Goal: Task Accomplishment & Management: Use online tool/utility

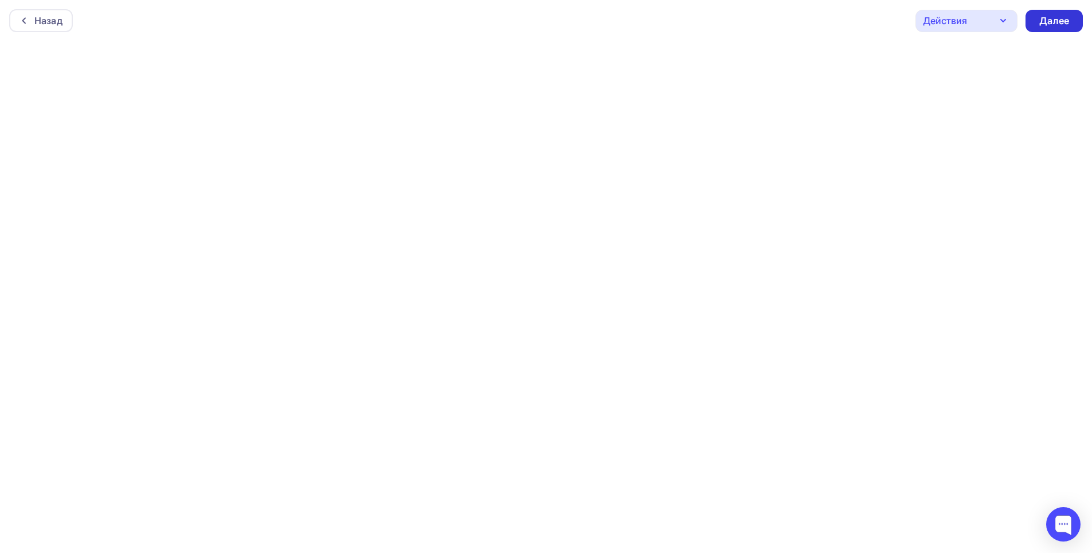
click at [1059, 24] on div "Далее" at bounding box center [1054, 20] width 30 height 13
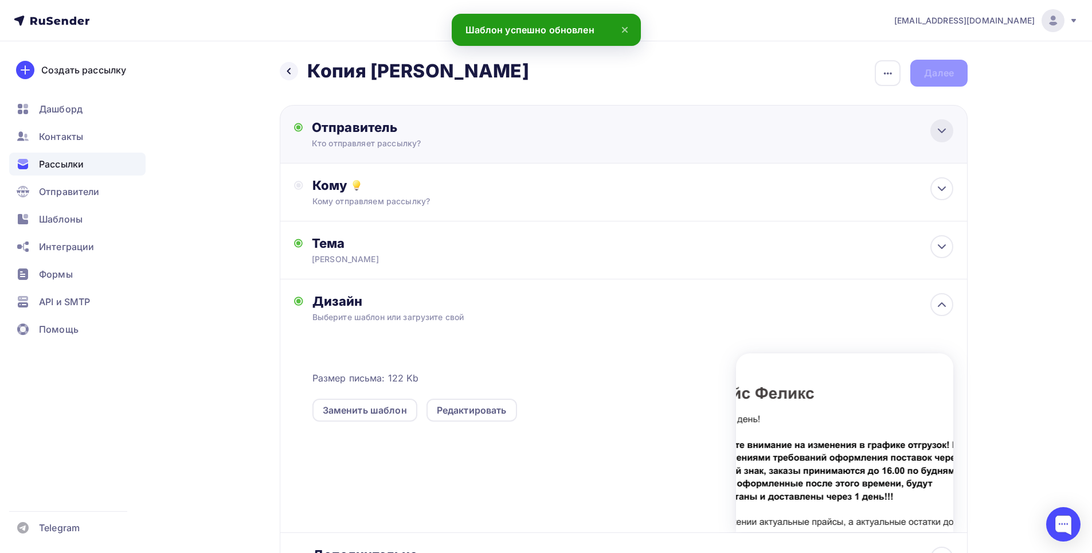
click at [948, 132] on icon at bounding box center [942, 131] width 14 height 14
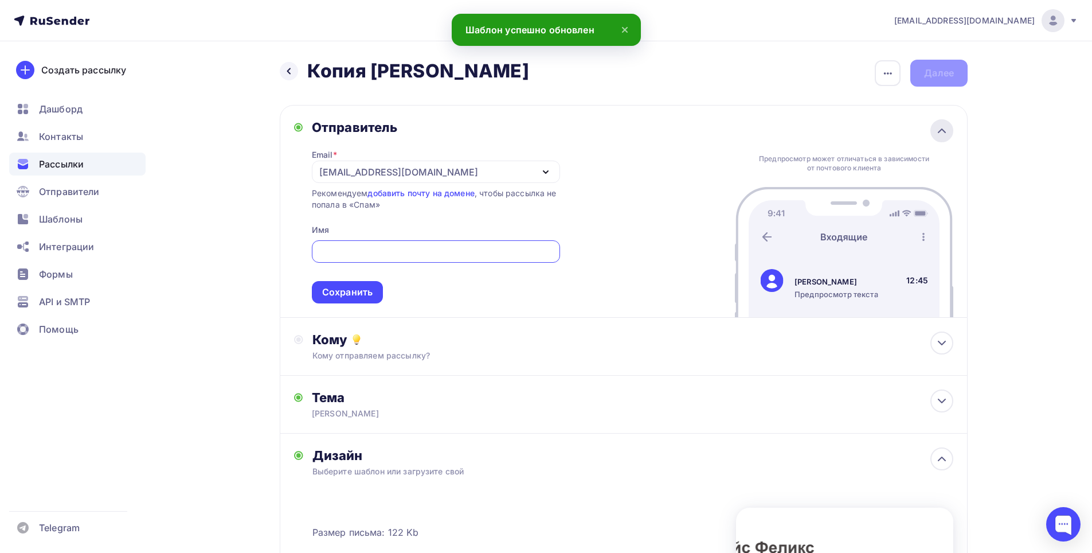
click at [939, 130] on icon at bounding box center [942, 131] width 14 height 14
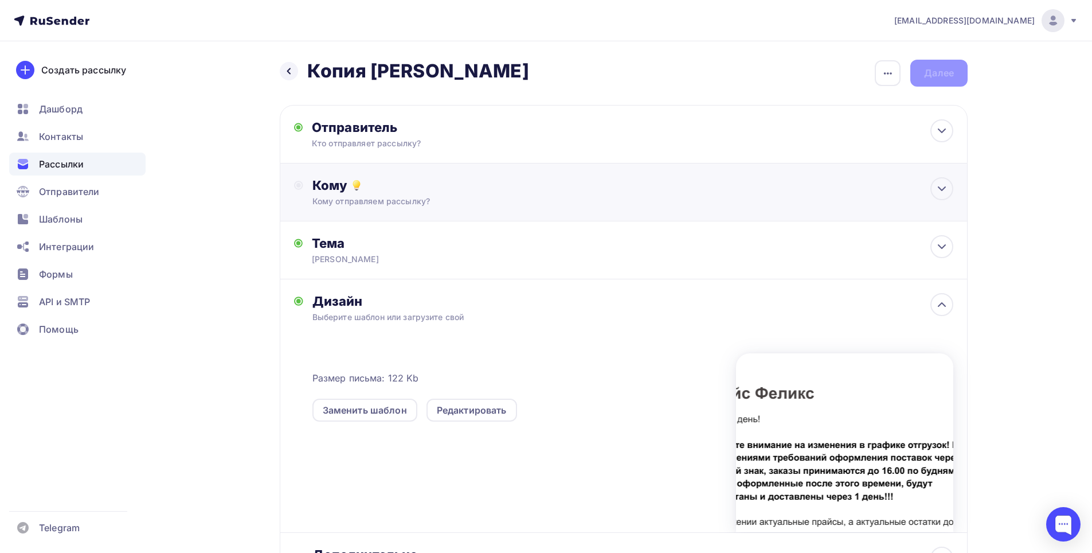
click at [303, 184] on circle at bounding box center [299, 185] width 8 height 8
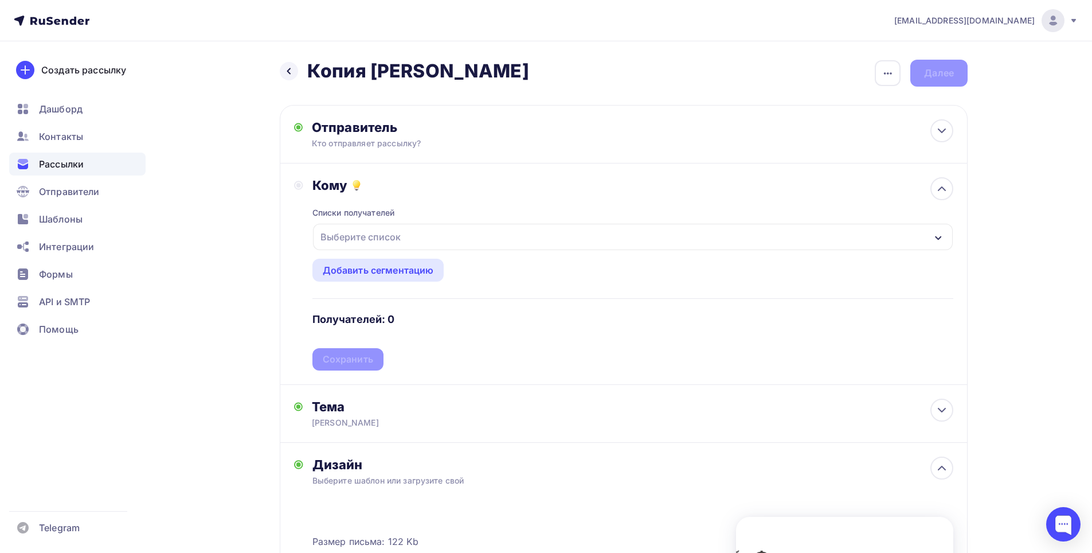
click at [474, 230] on div "Выберите список" at bounding box center [633, 237] width 640 height 26
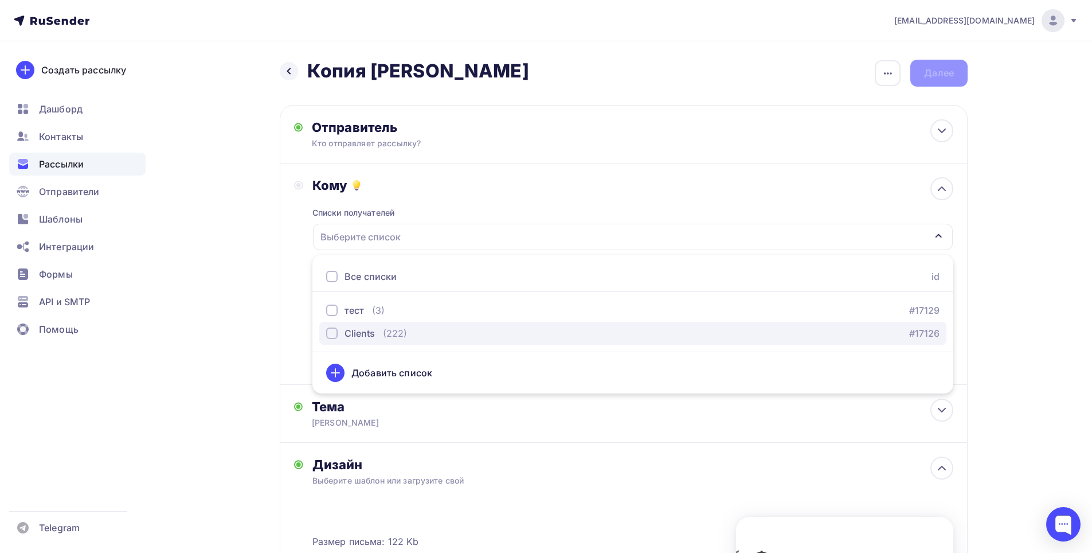
click at [383, 332] on div "(222)" at bounding box center [395, 333] width 24 height 14
click at [1032, 274] on div "[EMAIL_ADDRESS][DOMAIN_NAME] Аккаунт Тарифы Выйти Создать рассылку [GEOGRAPHIC_…" at bounding box center [546, 414] width 1092 height 828
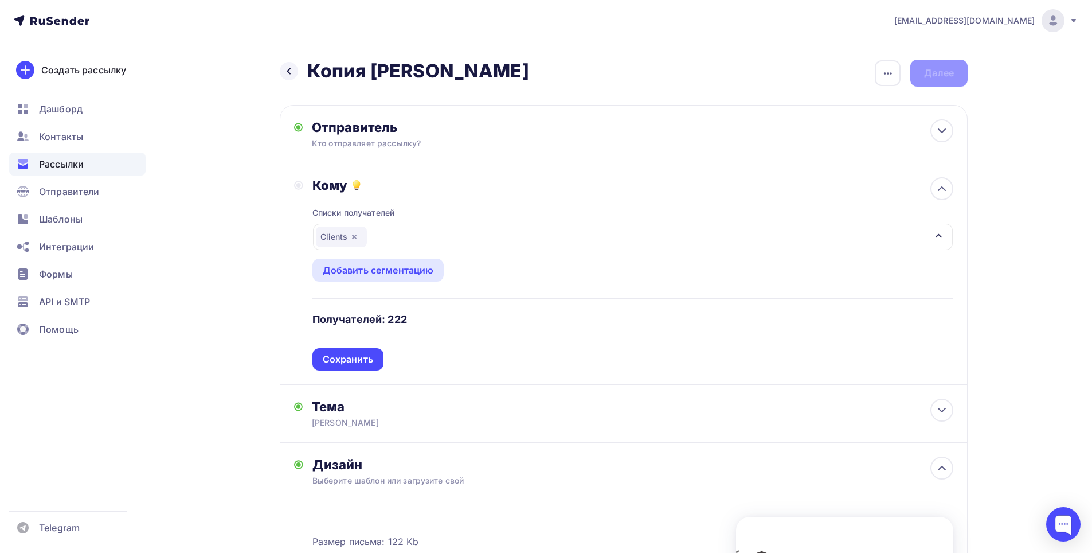
click at [348, 359] on div "Сохранить" at bounding box center [348, 358] width 50 height 13
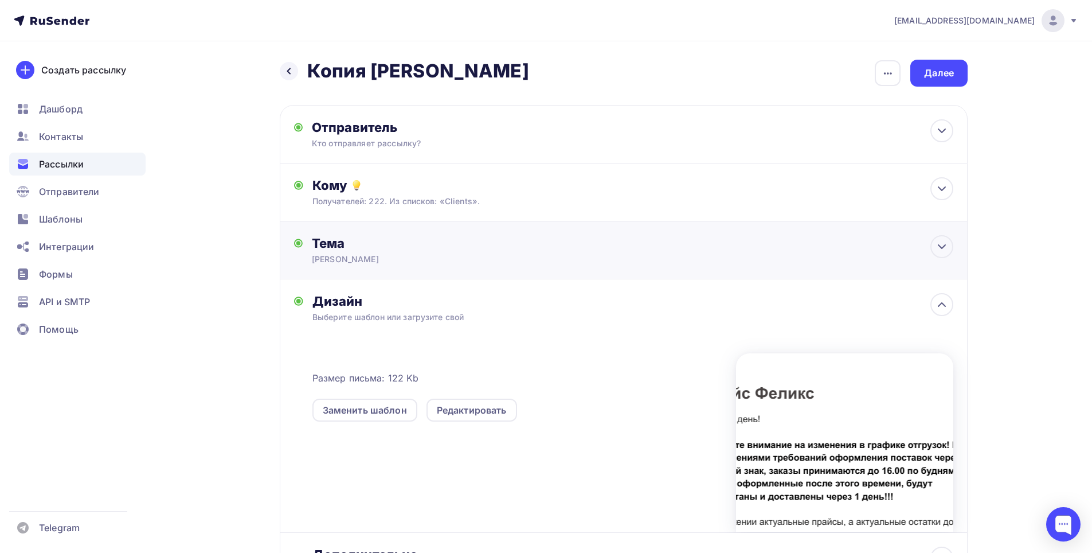
click at [638, 262] on div "Тема [PERSON_NAME] * [PERSON_NAME] использовать не более 150 символов Прехедер …" at bounding box center [624, 250] width 688 height 58
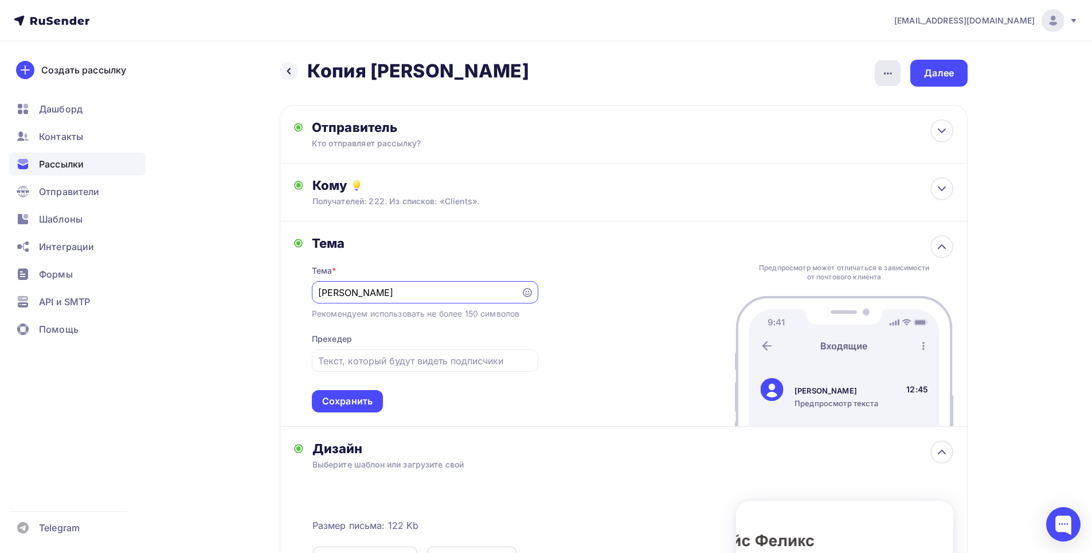
click at [892, 75] on icon "button" at bounding box center [888, 73] width 14 height 14
click at [804, 134] on div "Переименовать рассылку" at bounding box center [827, 132] width 142 height 14
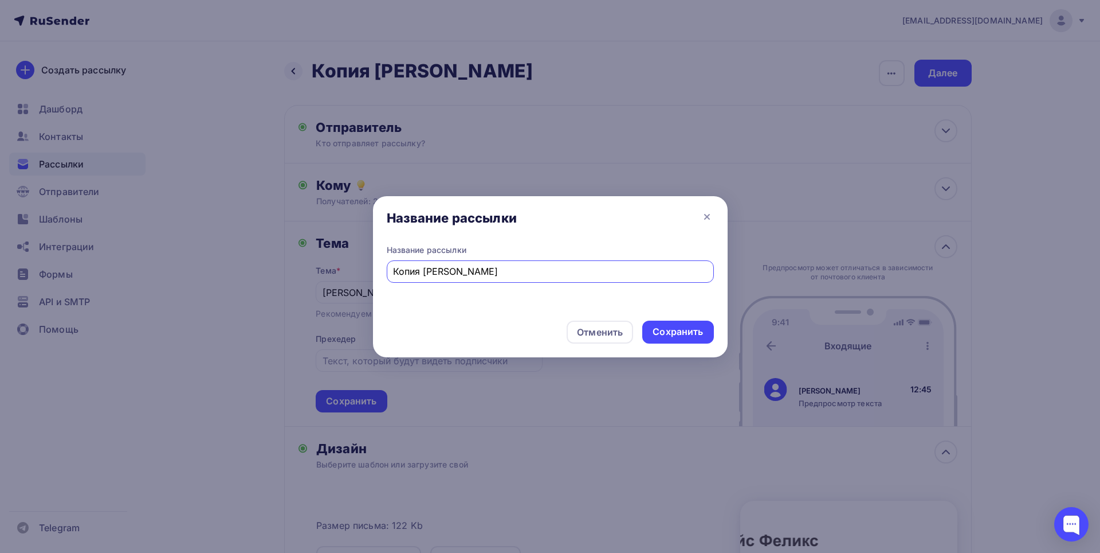
click at [400, 269] on input "Копия [PERSON_NAME]" at bounding box center [550, 271] width 314 height 14
type input "[PERSON_NAME]"
click at [681, 332] on div "Сохранить" at bounding box center [678, 331] width 50 height 13
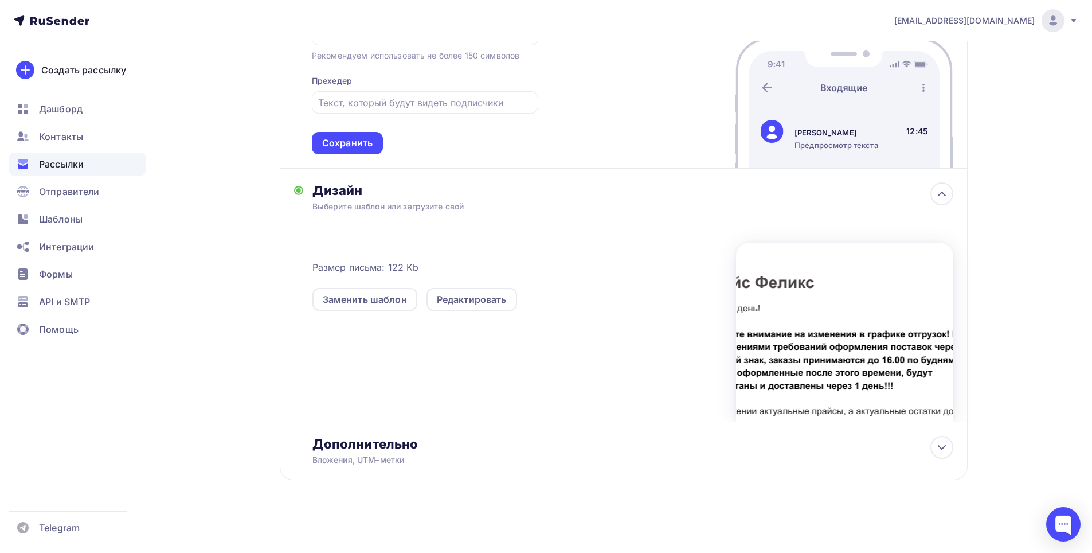
scroll to position [259, 0]
click at [947, 449] on icon at bounding box center [942, 446] width 14 height 14
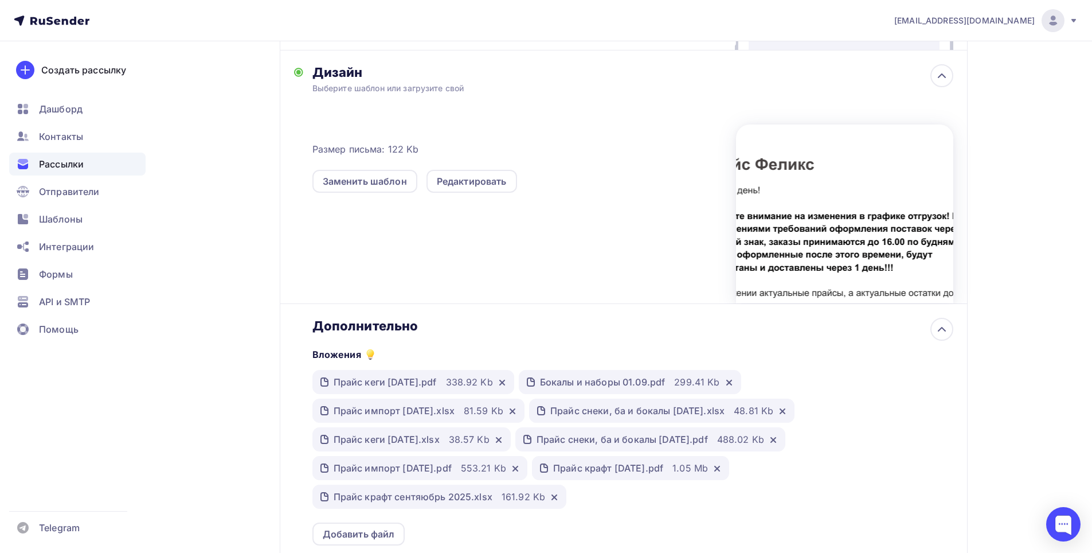
scroll to position [488, 0]
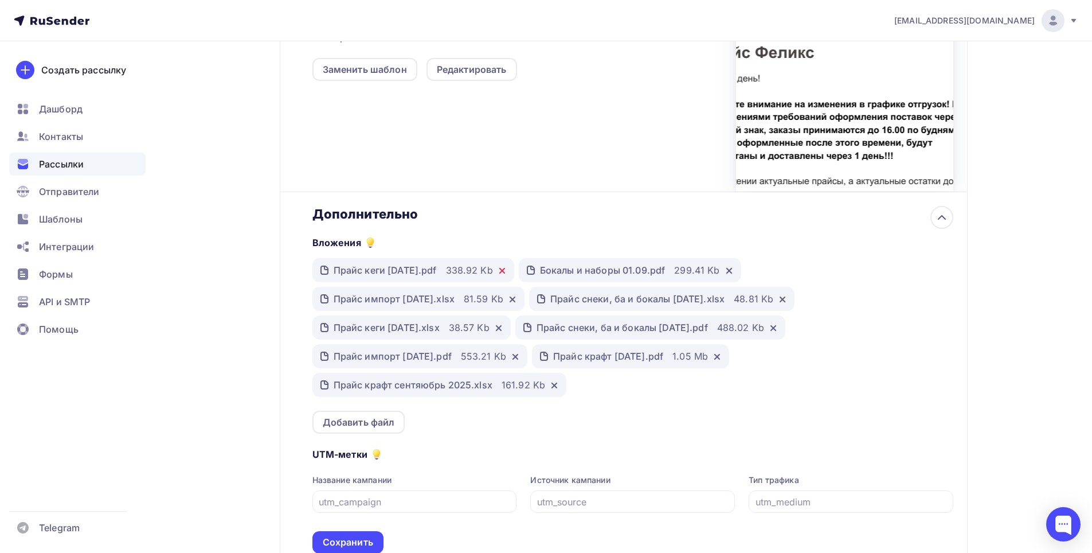
click at [507, 267] on icon at bounding box center [501, 270] width 9 height 9
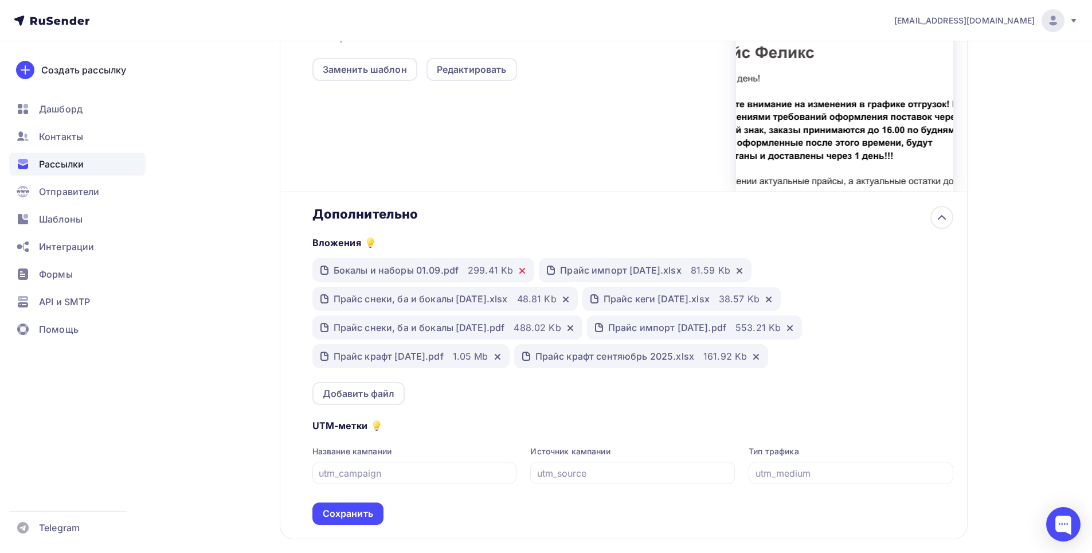
click at [524, 271] on icon at bounding box center [522, 270] width 9 height 9
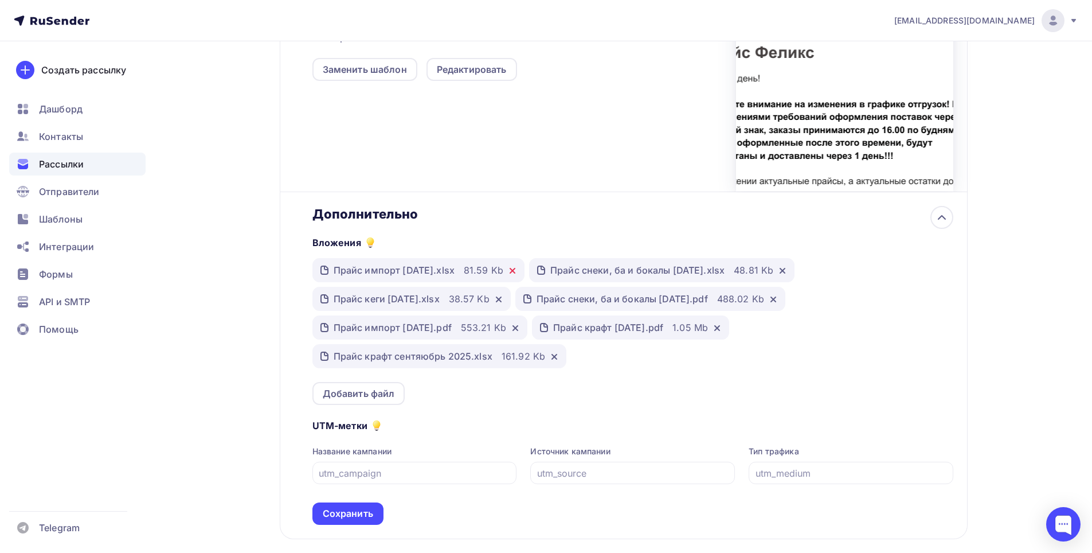
click at [517, 266] on icon at bounding box center [512, 270] width 9 height 9
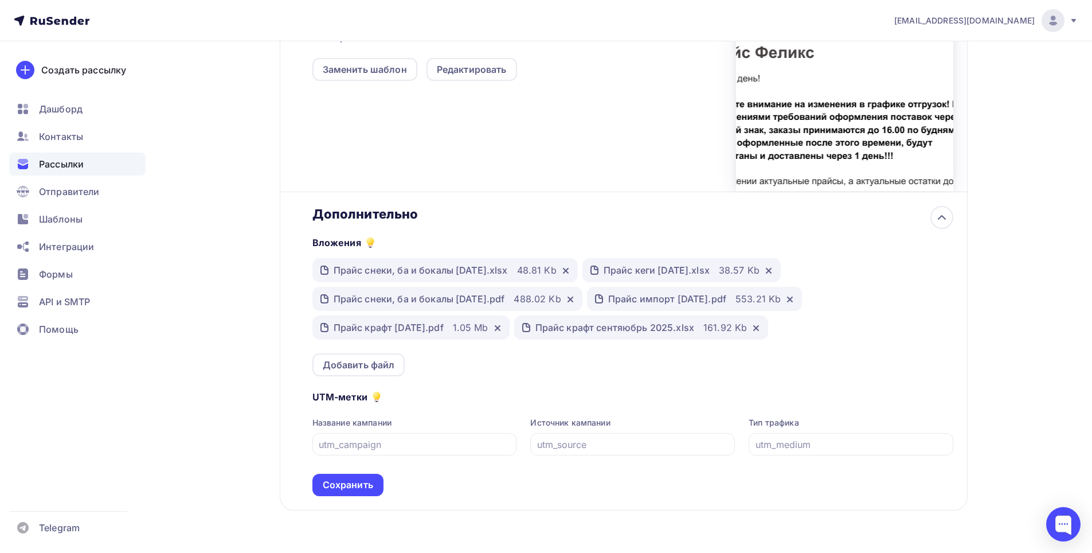
click at [570, 269] on div at bounding box center [564, 269] width 14 height 11
click at [570, 268] on icon at bounding box center [565, 270] width 9 height 9
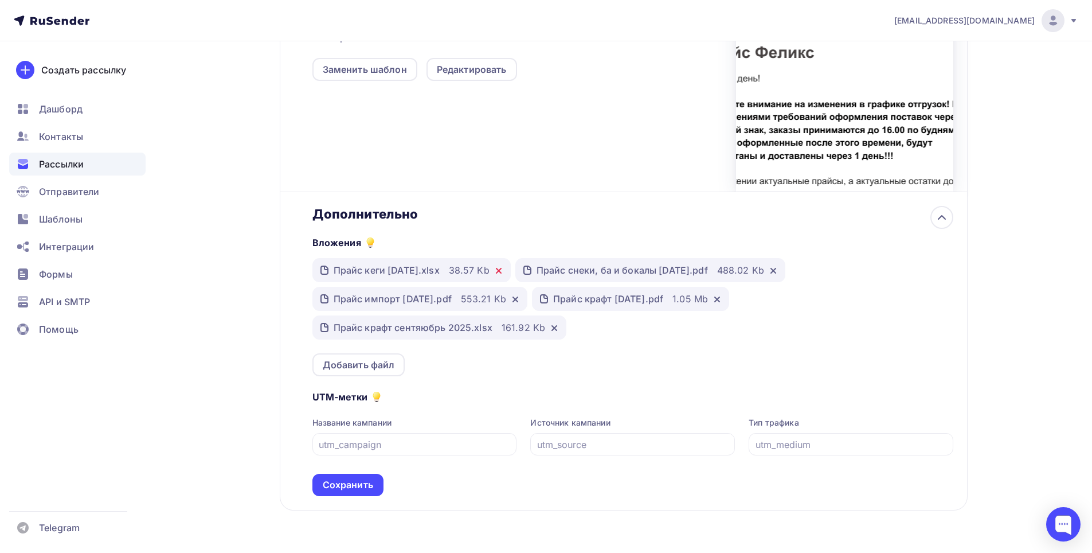
click at [503, 272] on icon at bounding box center [498, 270] width 9 height 9
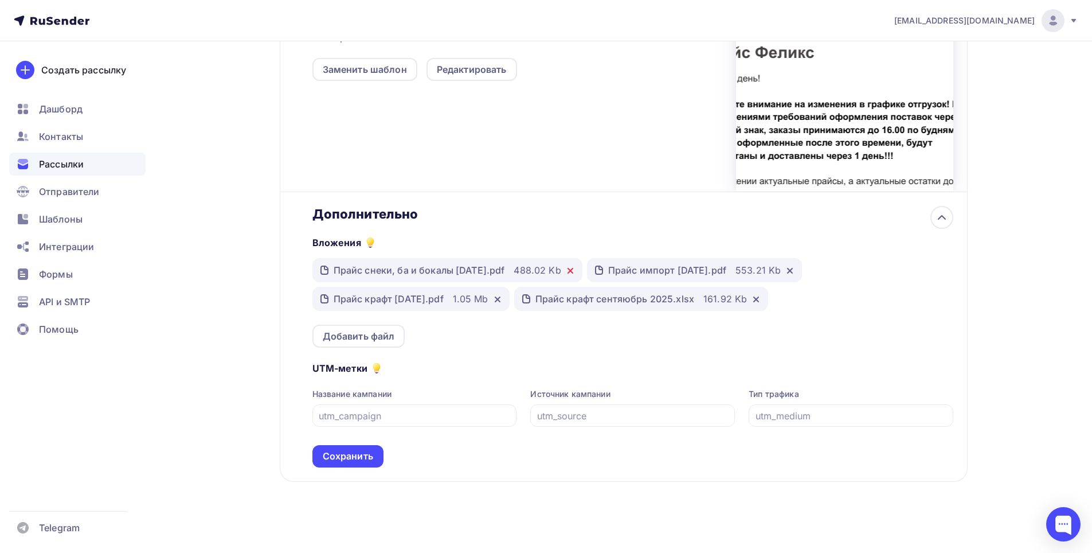
click at [573, 268] on icon at bounding box center [570, 270] width 5 height 5
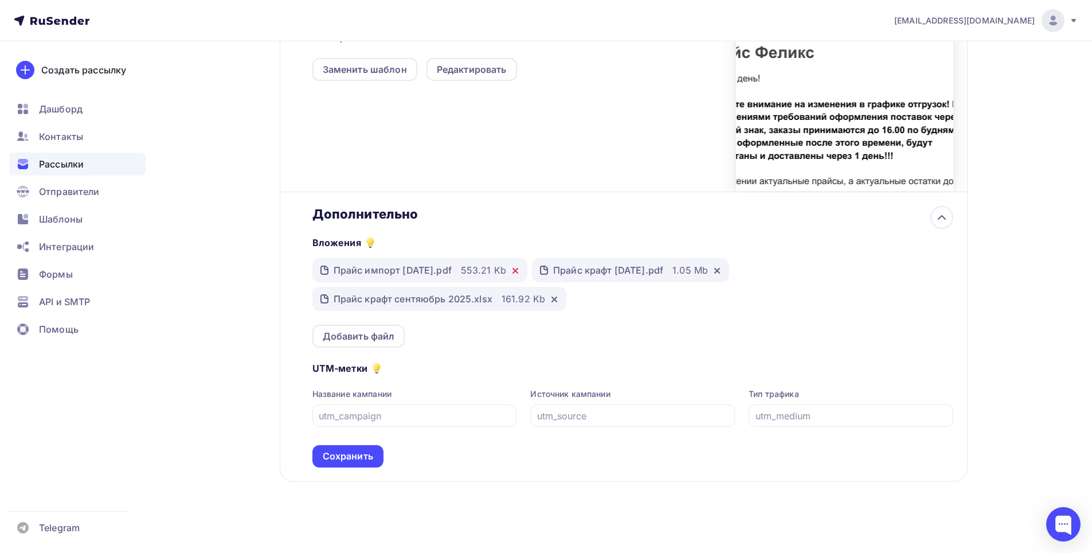
click at [520, 271] on icon at bounding box center [515, 270] width 9 height 9
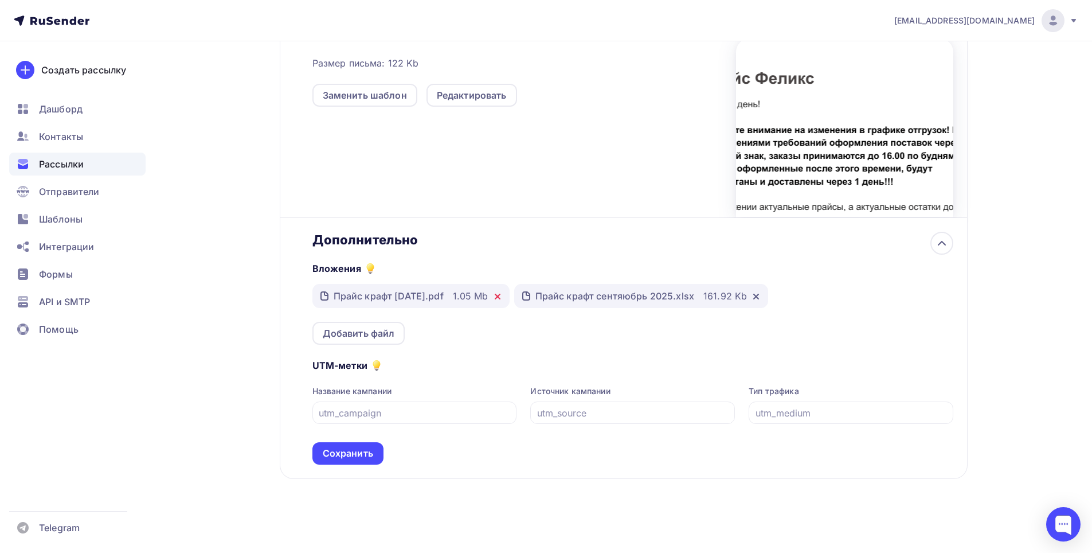
click at [502, 293] on icon at bounding box center [497, 296] width 9 height 9
click at [550, 296] on icon at bounding box center [554, 296] width 9 height 9
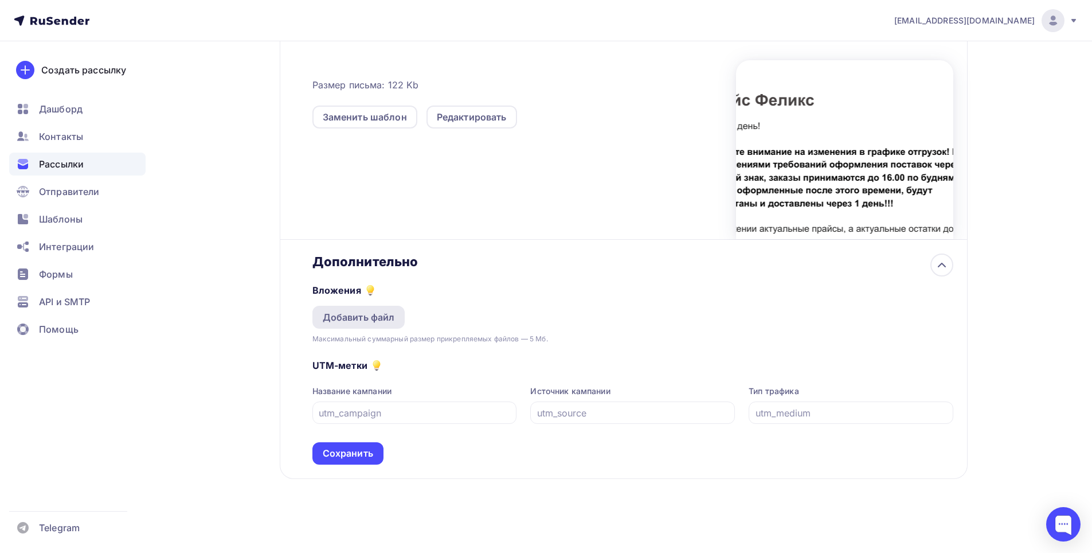
click at [382, 316] on div "Добавить файл" at bounding box center [359, 317] width 72 height 14
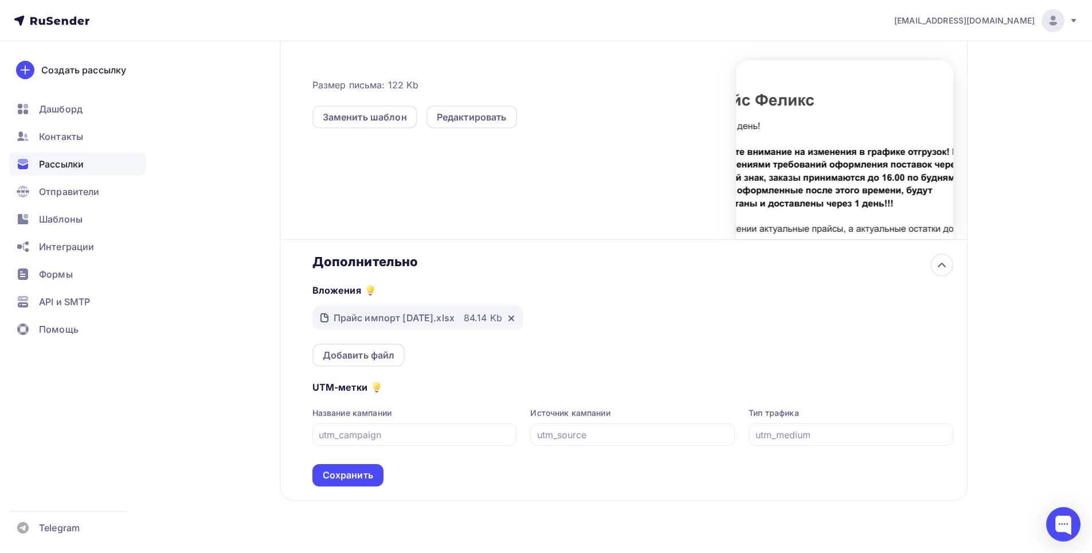
scroll to position [462, 0]
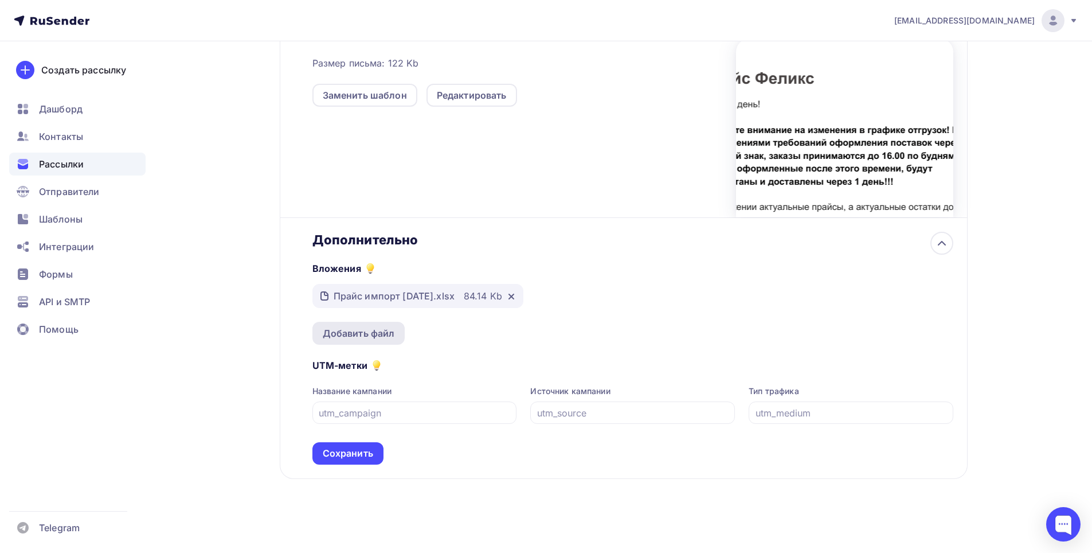
click at [373, 330] on div "Добавить файл" at bounding box center [359, 333] width 72 height 14
click at [387, 326] on div "Добавить файл" at bounding box center [358, 333] width 93 height 23
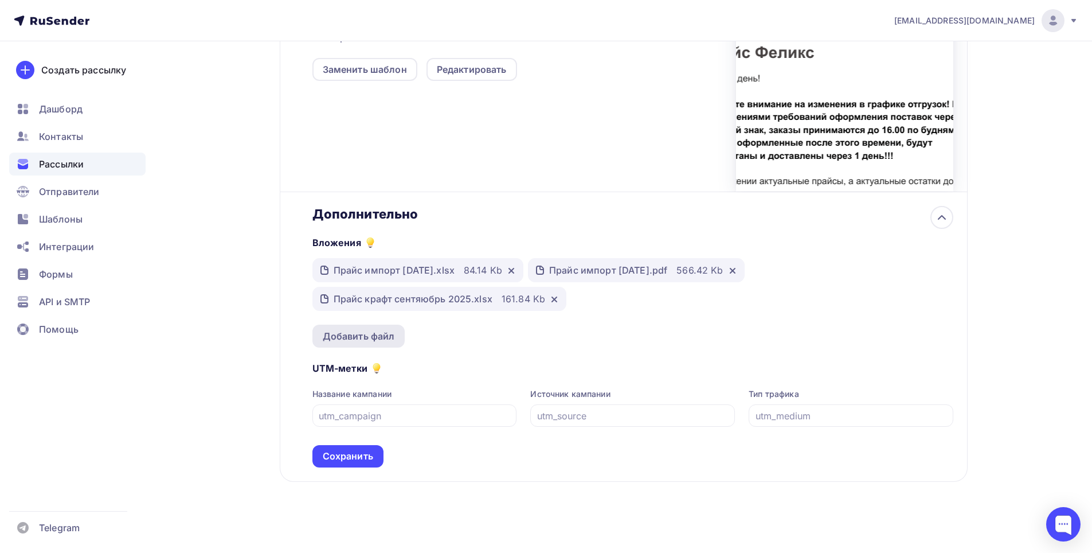
click at [386, 328] on div "Добавить файл" at bounding box center [358, 335] width 93 height 23
click at [363, 328] on div "Добавить файл" at bounding box center [358, 335] width 93 height 23
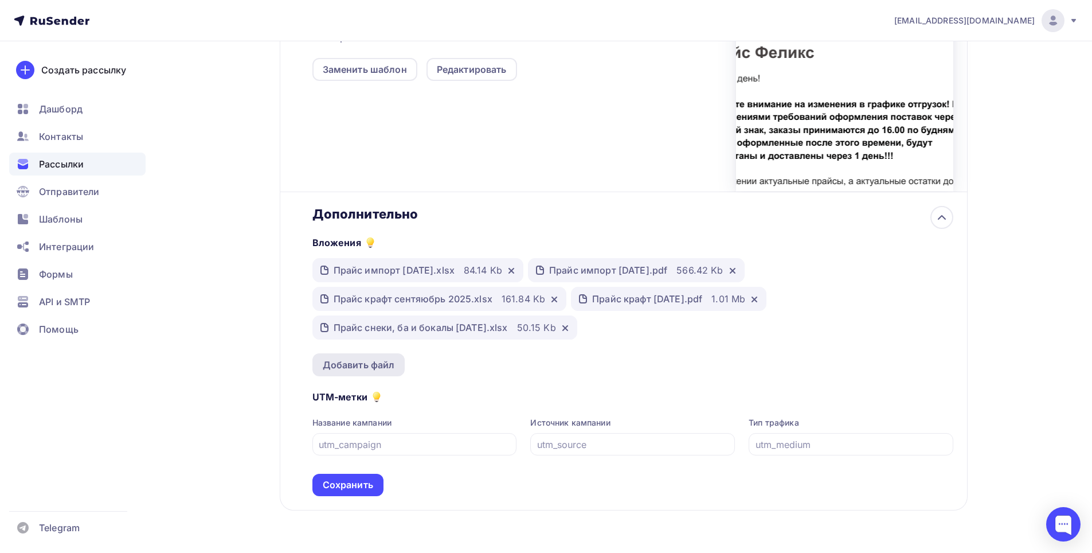
click at [387, 366] on div "Добавить файл" at bounding box center [359, 365] width 72 height 14
click at [374, 363] on div "Добавить файл" at bounding box center [359, 365] width 72 height 14
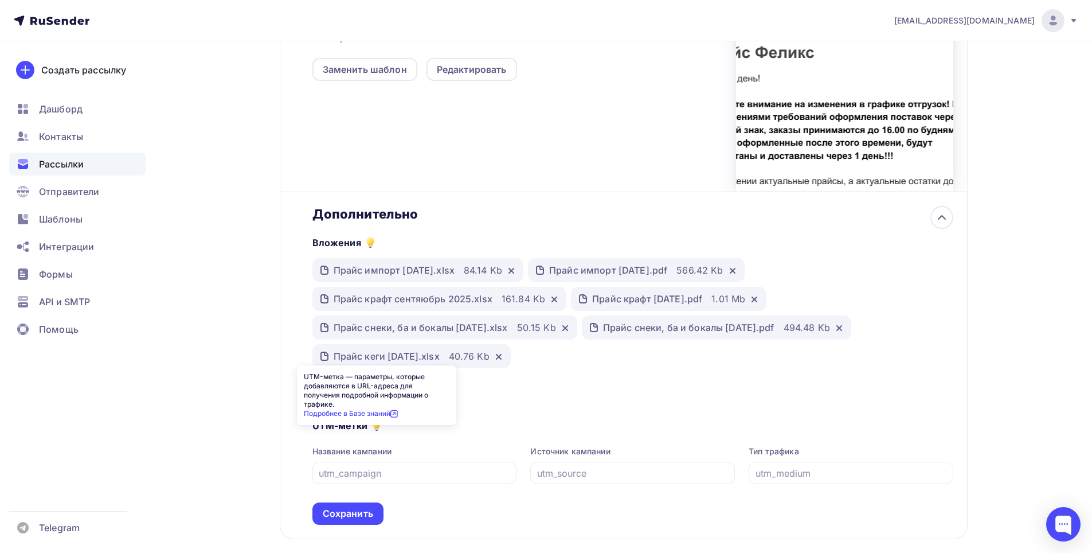
click at [391, 397] on div "UTM-метка — параметры, которые добавляются в URL-адреса для получения подробной…" at bounding box center [376, 395] width 159 height 60
click at [515, 403] on div "Вложения Прайс импорт [DATE].xlsx 84.14 Kb Прайс импорт [DATE].pdf 566.42 Kb Пр…" at bounding box center [632, 313] width 641 height 183
click at [397, 390] on div "Добавить файл" at bounding box center [358, 393] width 93 height 23
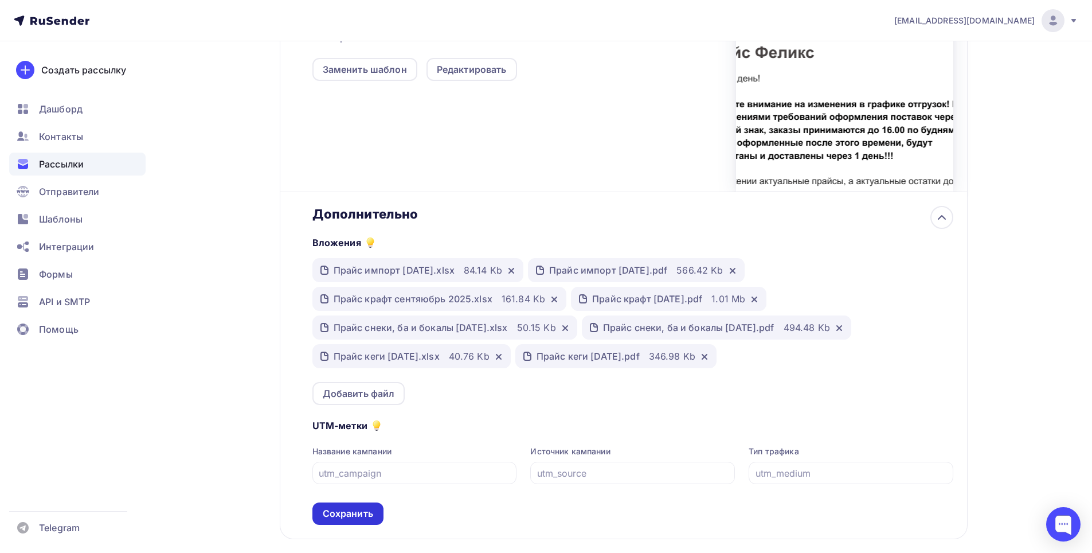
click at [358, 511] on div "Сохранить" at bounding box center [348, 513] width 50 height 13
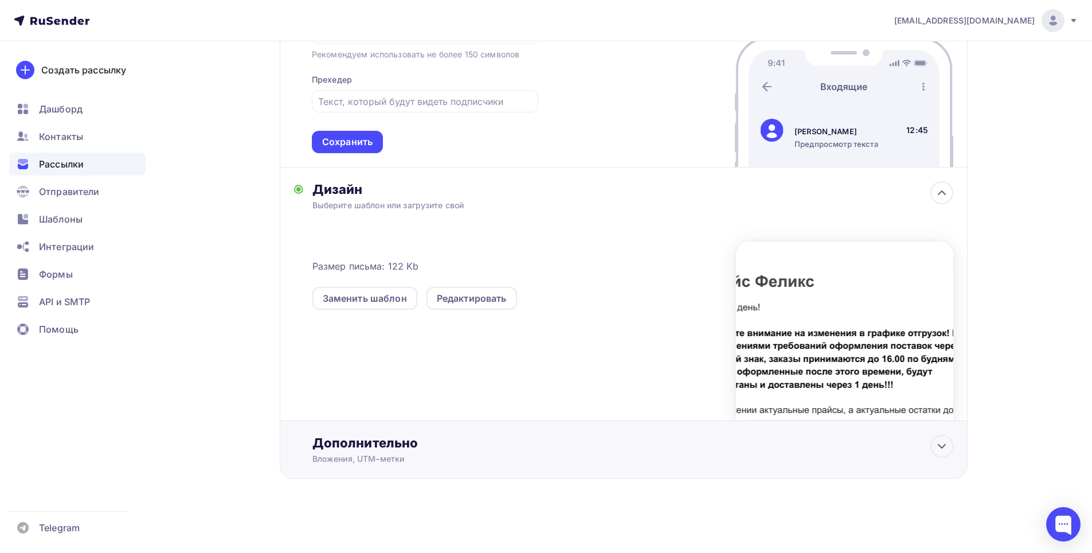
scroll to position [259, 0]
click at [934, 446] on div at bounding box center [941, 445] width 23 height 23
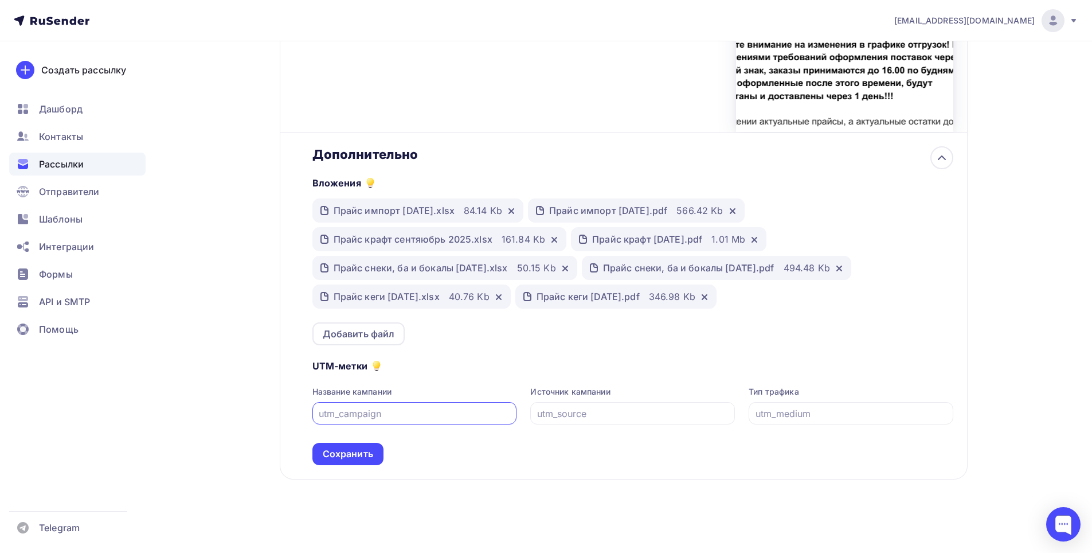
scroll to position [548, 0]
click at [371, 459] on div "Сохранить" at bounding box center [348, 452] width 50 height 13
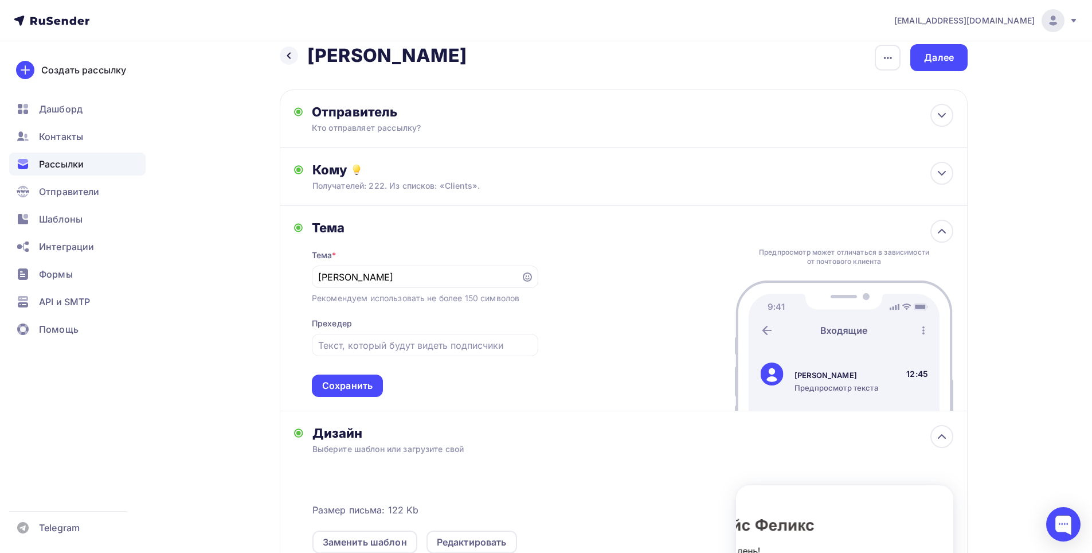
scroll to position [0, 0]
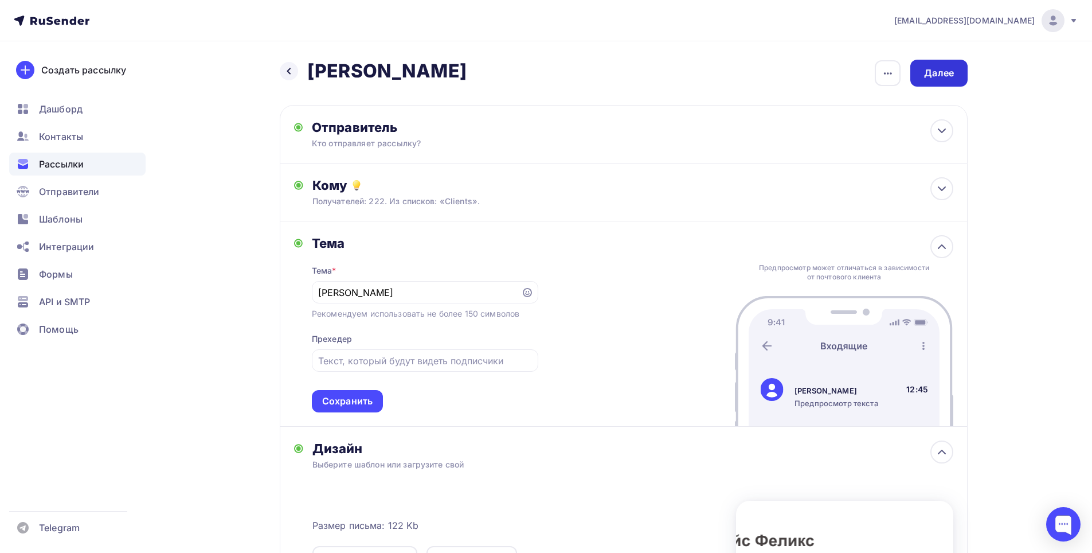
click at [935, 69] on div "Далее" at bounding box center [939, 72] width 30 height 13
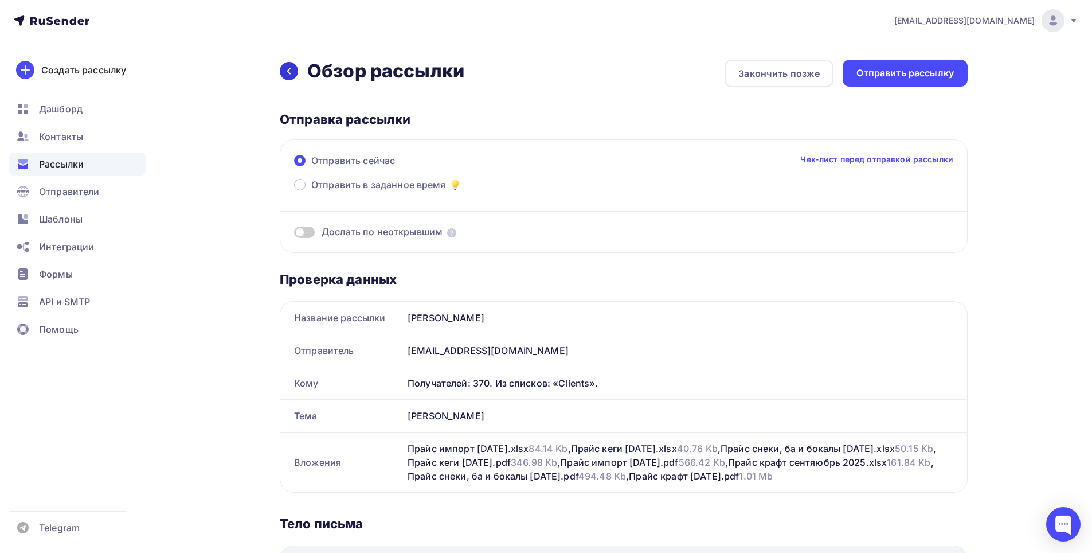
click at [295, 77] on div at bounding box center [289, 71] width 18 height 18
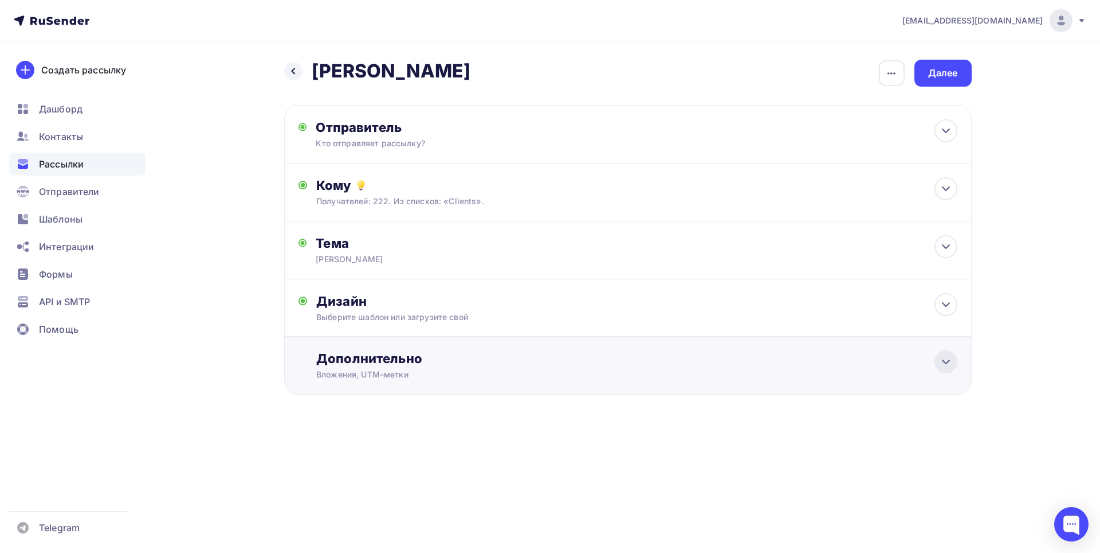
click at [944, 361] on icon at bounding box center [946, 362] width 14 height 14
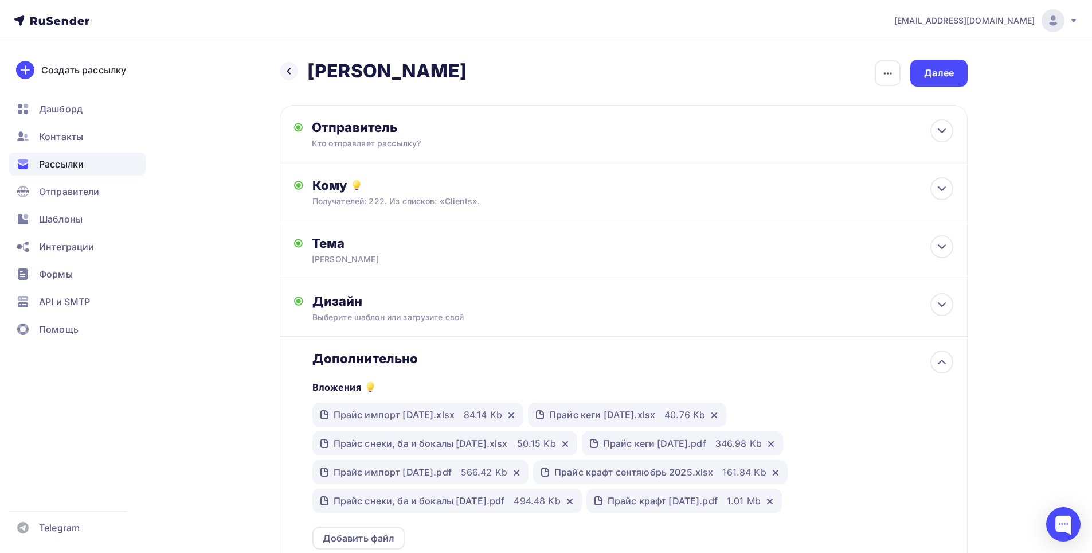
scroll to position [205, 0]
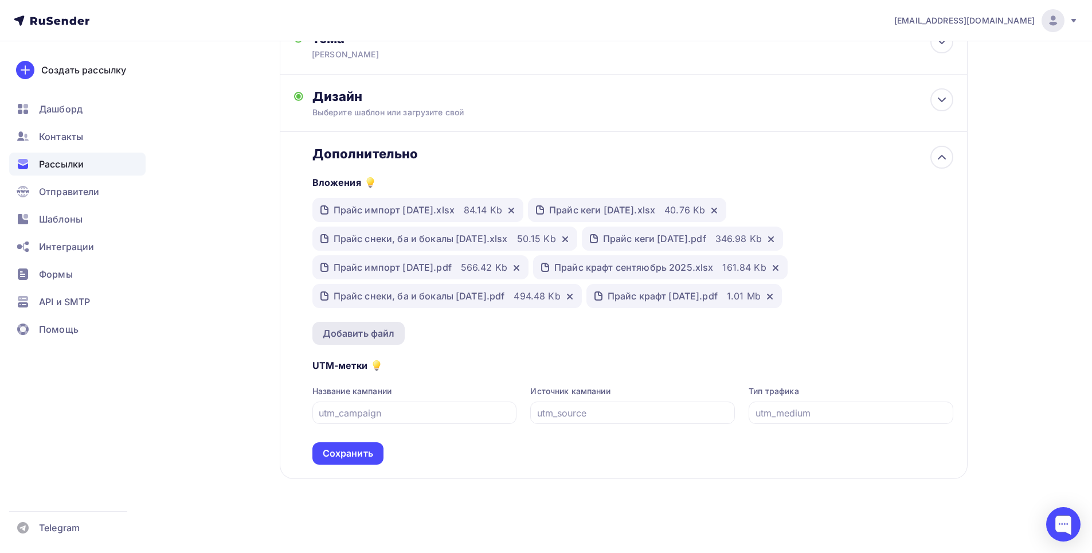
click at [362, 333] on div "Добавить файл" at bounding box center [359, 333] width 72 height 14
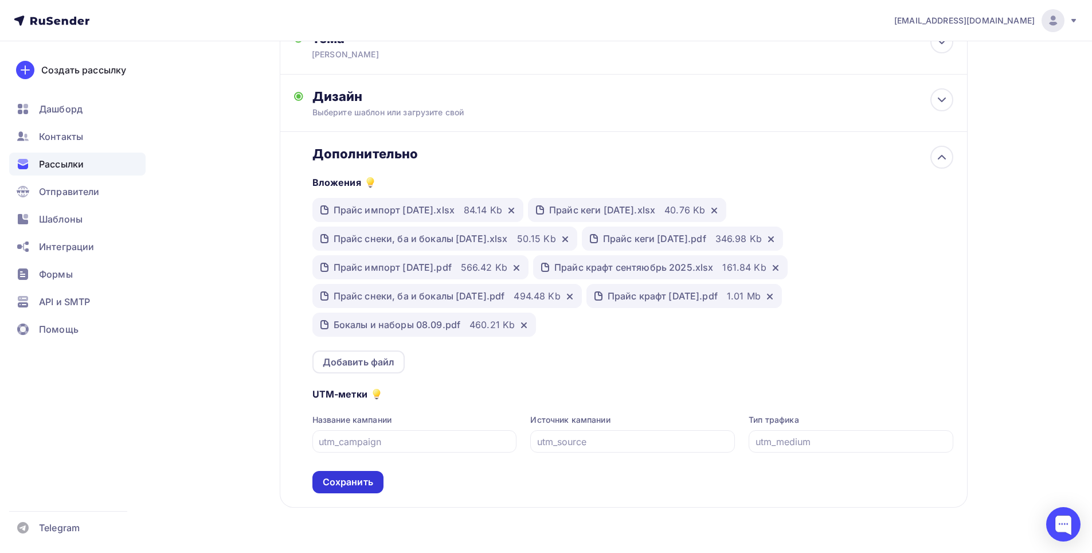
click at [346, 480] on div "Сохранить" at bounding box center [348, 481] width 50 height 13
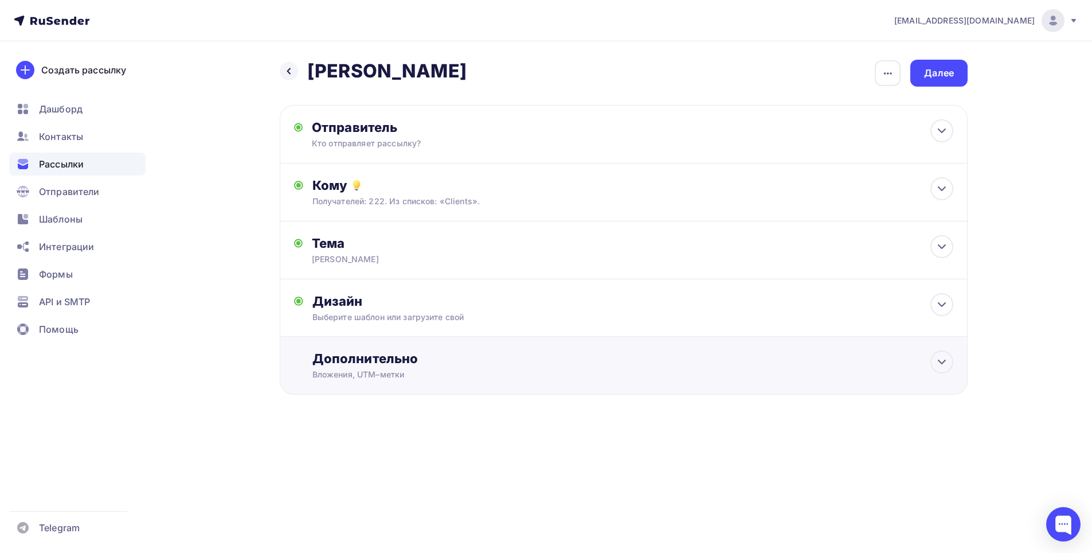
scroll to position [0, 0]
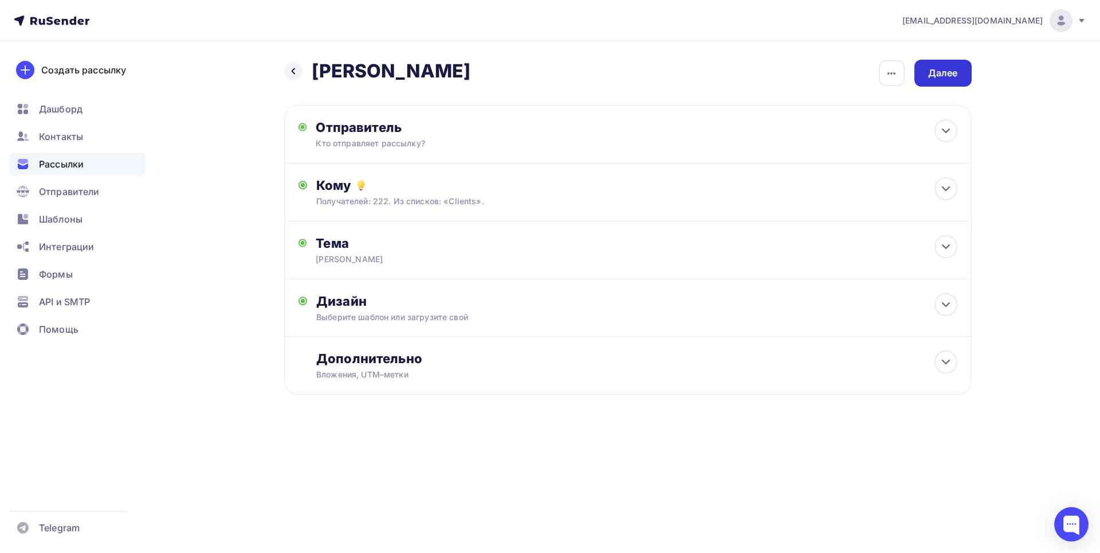
click at [949, 69] on div "Далее" at bounding box center [943, 72] width 30 height 13
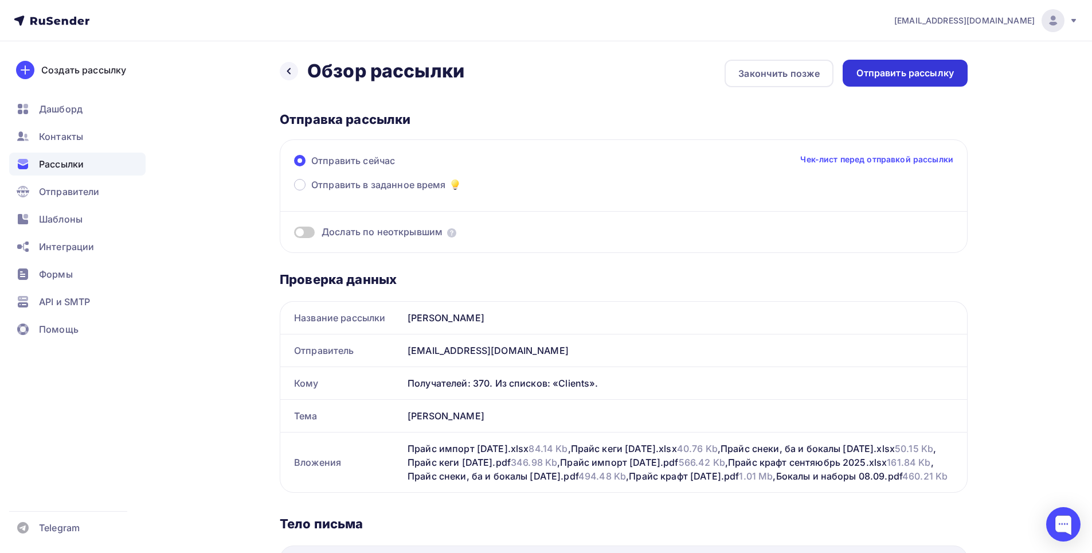
click at [949, 70] on div "Отправить рассылку" at bounding box center [904, 72] width 97 height 13
